Goal: Task Accomplishment & Management: Manage account settings

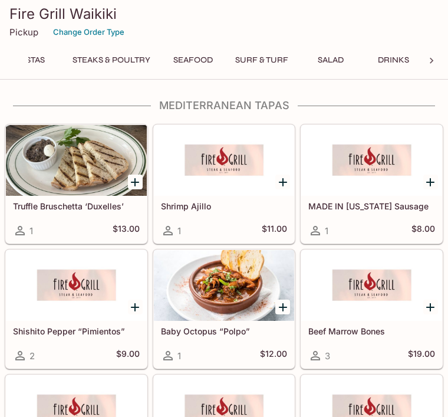
scroll to position [0, 215]
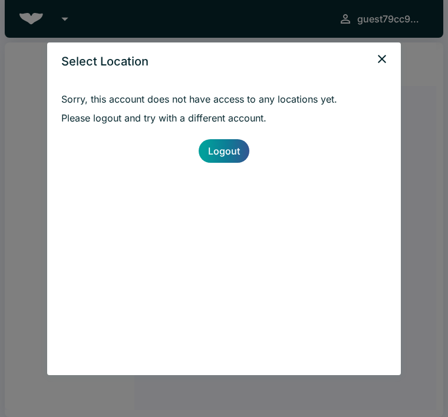
click at [384, 58] on icon "close" at bounding box center [382, 59] width 14 height 14
click at [382, 59] on icon "close" at bounding box center [382, 59] width 8 height 8
click at [379, 52] on icon "close" at bounding box center [382, 59] width 14 height 14
click at [385, 55] on icon "close" at bounding box center [382, 59] width 14 height 14
click at [385, 54] on icon "close" at bounding box center [382, 59] width 14 height 14
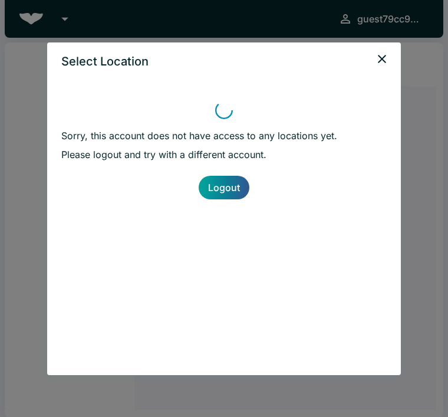
click at [382, 55] on icon "close" at bounding box center [382, 59] width 14 height 14
click at [386, 53] on icon "close" at bounding box center [382, 59] width 14 height 14
click at [386, 52] on icon "close" at bounding box center [382, 59] width 14 height 14
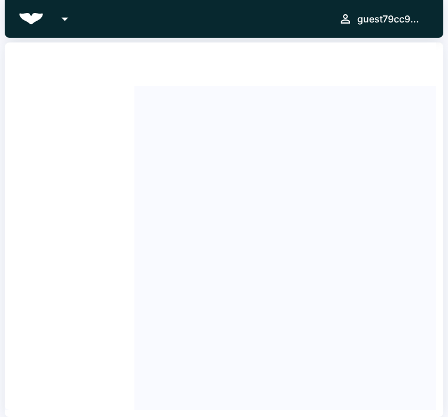
click at [389, 54] on button "close" at bounding box center [382, 59] width 24 height 24
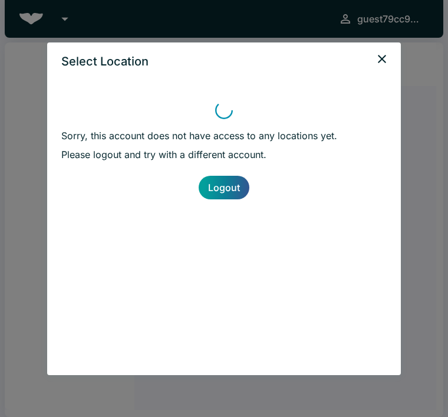
click at [389, 54] on button "close" at bounding box center [382, 59] width 24 height 24
click at [388, 53] on icon "close" at bounding box center [382, 59] width 14 height 14
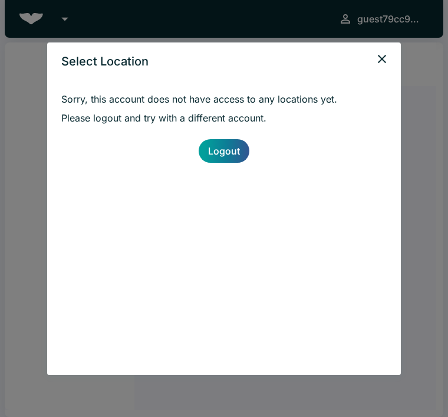
click at [387, 55] on icon "close" at bounding box center [382, 59] width 14 height 14
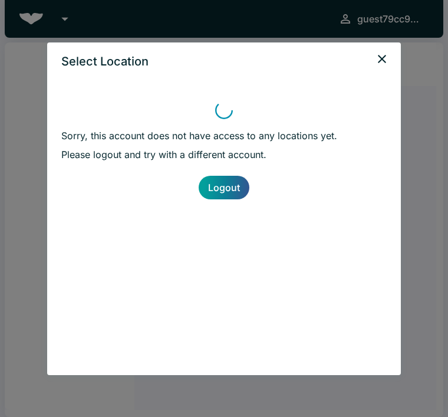
click at [386, 57] on icon "close" at bounding box center [382, 59] width 14 height 14
click at [382, 60] on icon "close" at bounding box center [382, 59] width 8 height 8
click at [382, 59] on icon "close" at bounding box center [382, 59] width 8 height 8
click at [388, 60] on icon "close" at bounding box center [382, 59] width 14 height 14
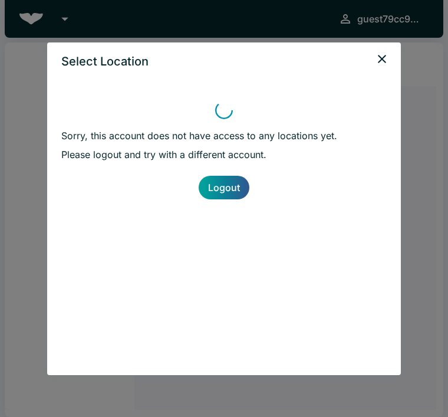
click at [388, 60] on icon "close" at bounding box center [382, 59] width 14 height 14
click at [391, 60] on button "close" at bounding box center [382, 59] width 24 height 24
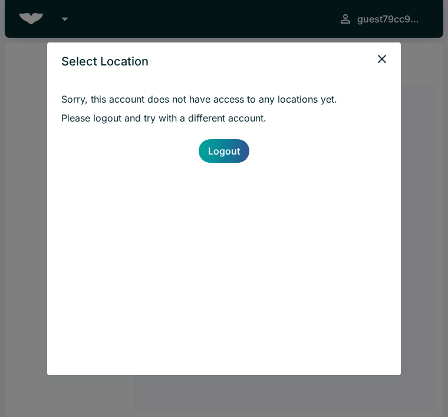
click at [233, 152] on link "Logout" at bounding box center [224, 151] width 51 height 24
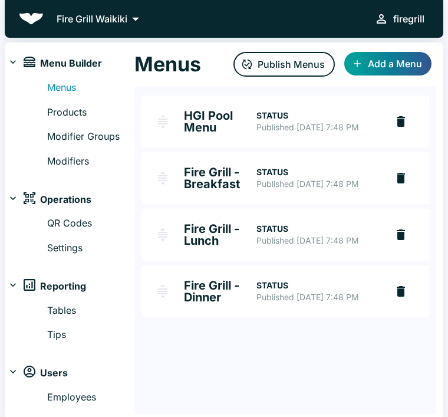
click at [76, 251] on link "Settings" at bounding box center [90, 248] width 87 height 15
select select "RESTAURANT"
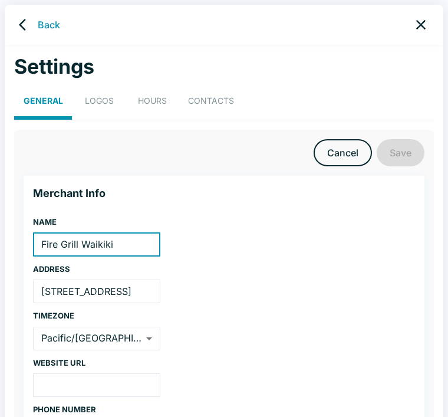
click at [146, 94] on button "HOURS" at bounding box center [152, 104] width 53 height 32
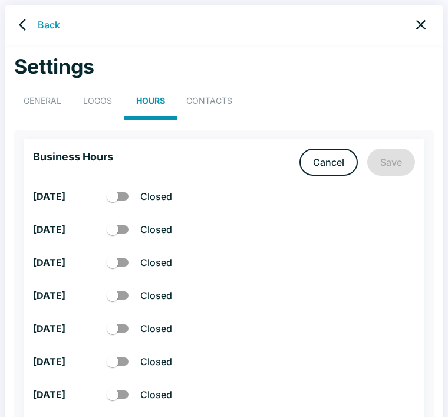
checkbox input "true"
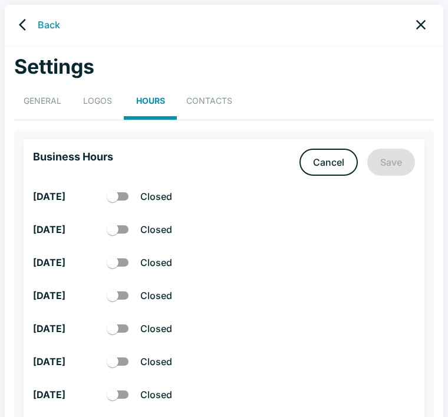
checkbox input "true"
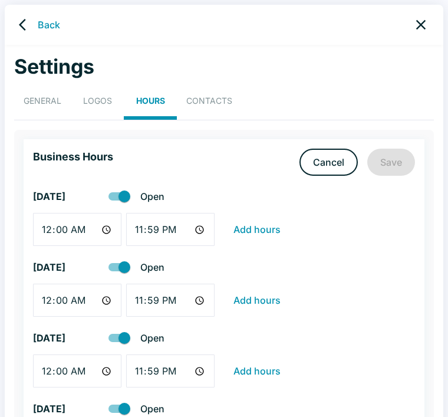
click at [206, 97] on button "Contacts" at bounding box center [209, 104] width 65 height 32
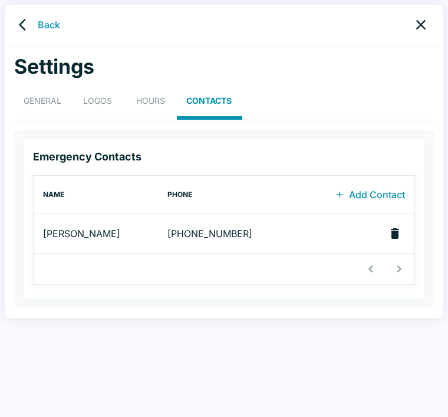
click at [155, 100] on button "HOURS" at bounding box center [150, 104] width 53 height 32
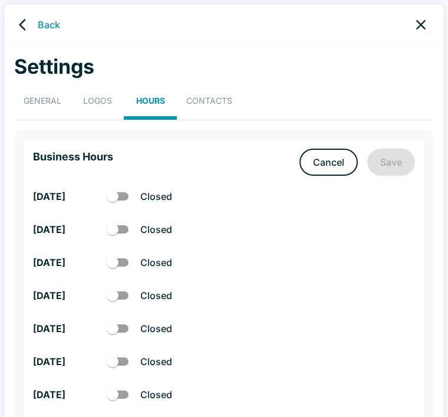
checkbox input "true"
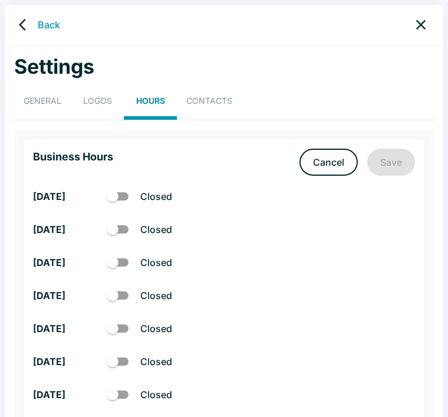
checkbox input "true"
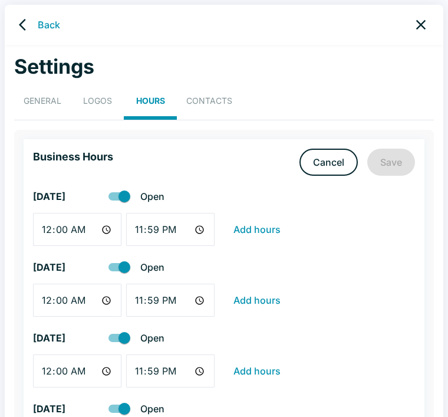
click at [101, 105] on button "LOGOS" at bounding box center [97, 104] width 53 height 32
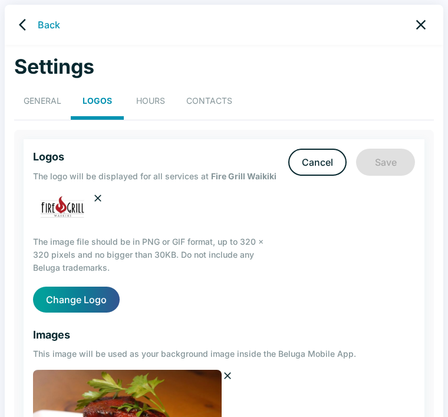
click at [48, 105] on button "GENERAL" at bounding box center [42, 104] width 57 height 32
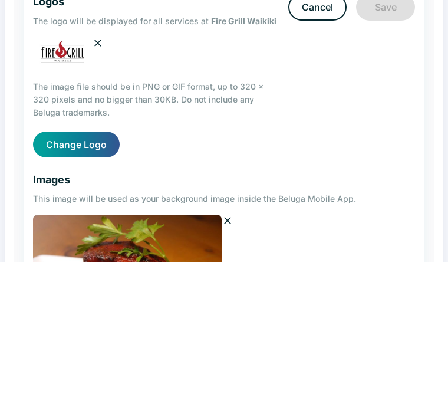
select select "RESTAURANT"
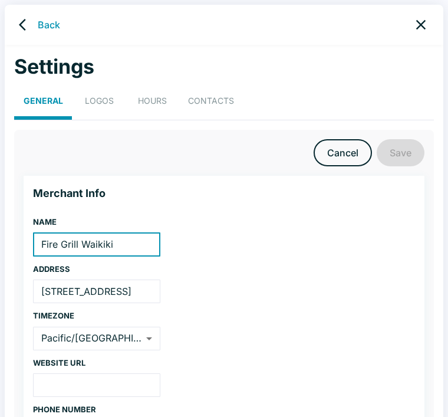
click at [47, 28] on link "Back" at bounding box center [49, 25] width 22 height 14
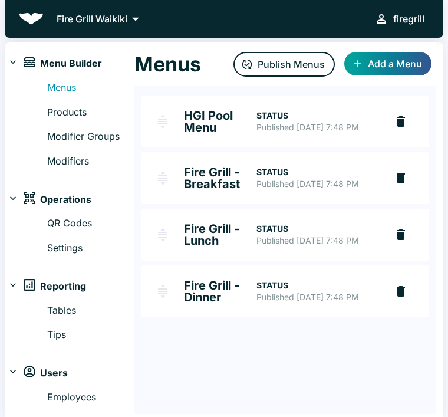
scroll to position [1, 0]
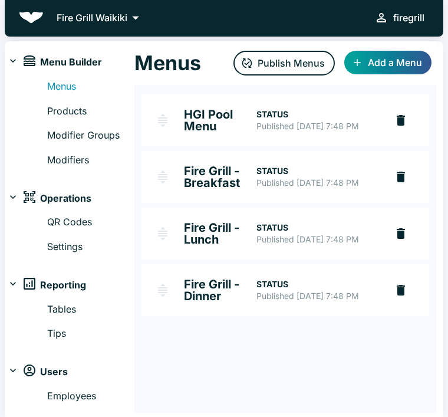
click at [168, 127] on img "HGI Pool Menu" at bounding box center [163, 120] width 14 height 14
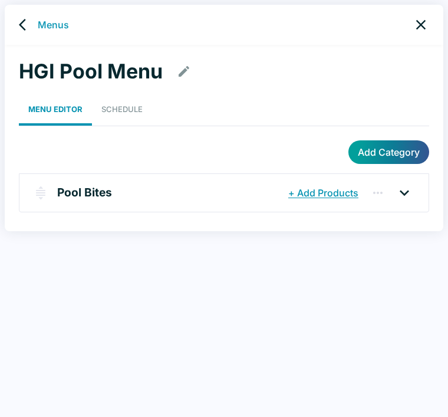
click at [120, 109] on link "Schedule" at bounding box center [122, 109] width 60 height 32
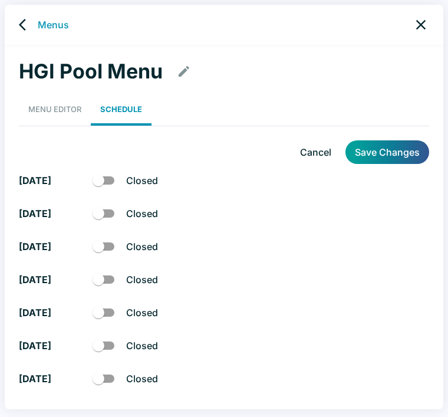
checkbox input "true"
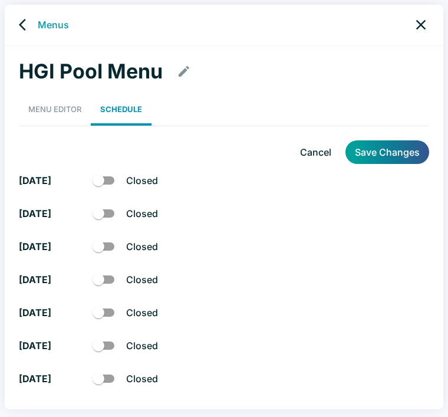
checkbox input "true"
